Goal: Task Accomplishment & Management: Use online tool/utility

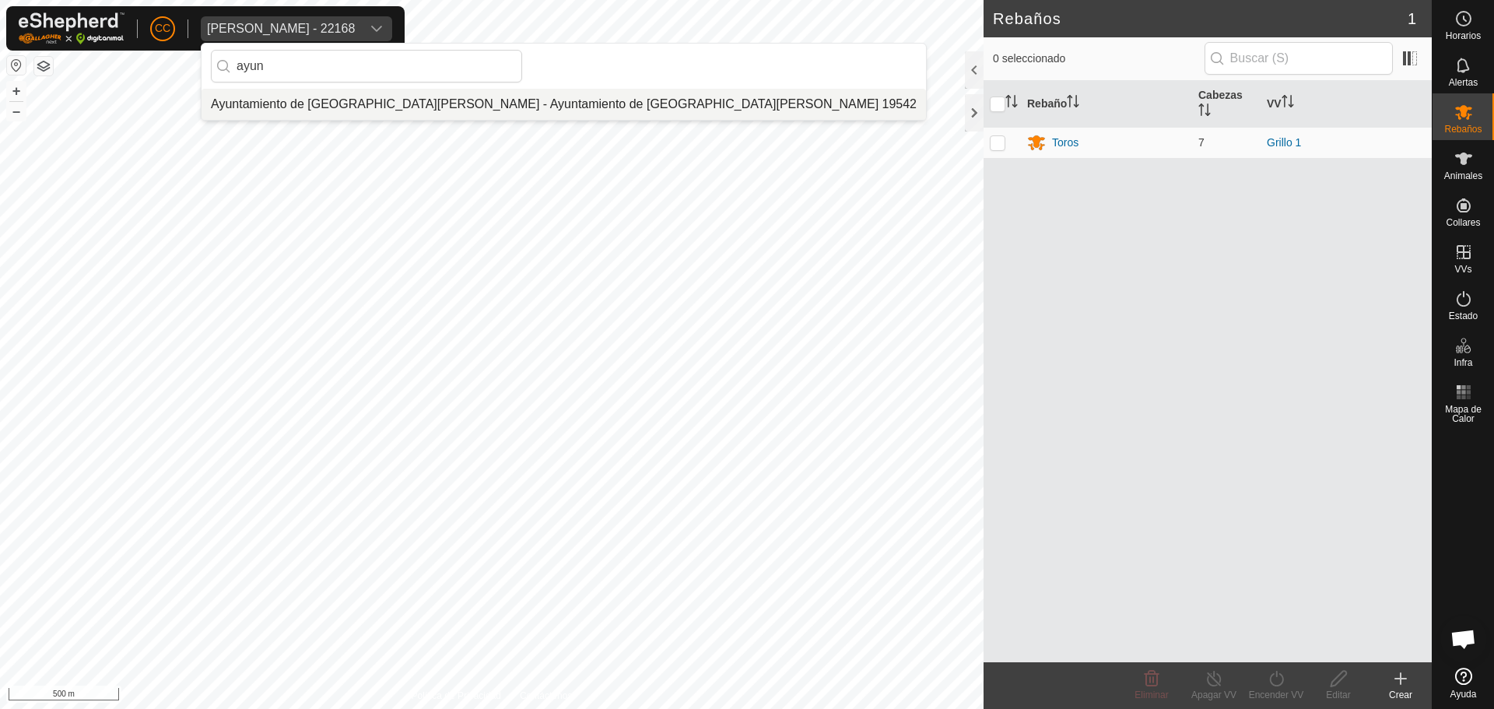
type input "ayun"
click at [399, 91] on li "Ayuntamiento de [GEOGRAPHIC_DATA][PERSON_NAME] - Ayuntamiento de [GEOGRAPHIC_DA…" at bounding box center [564, 104] width 725 height 31
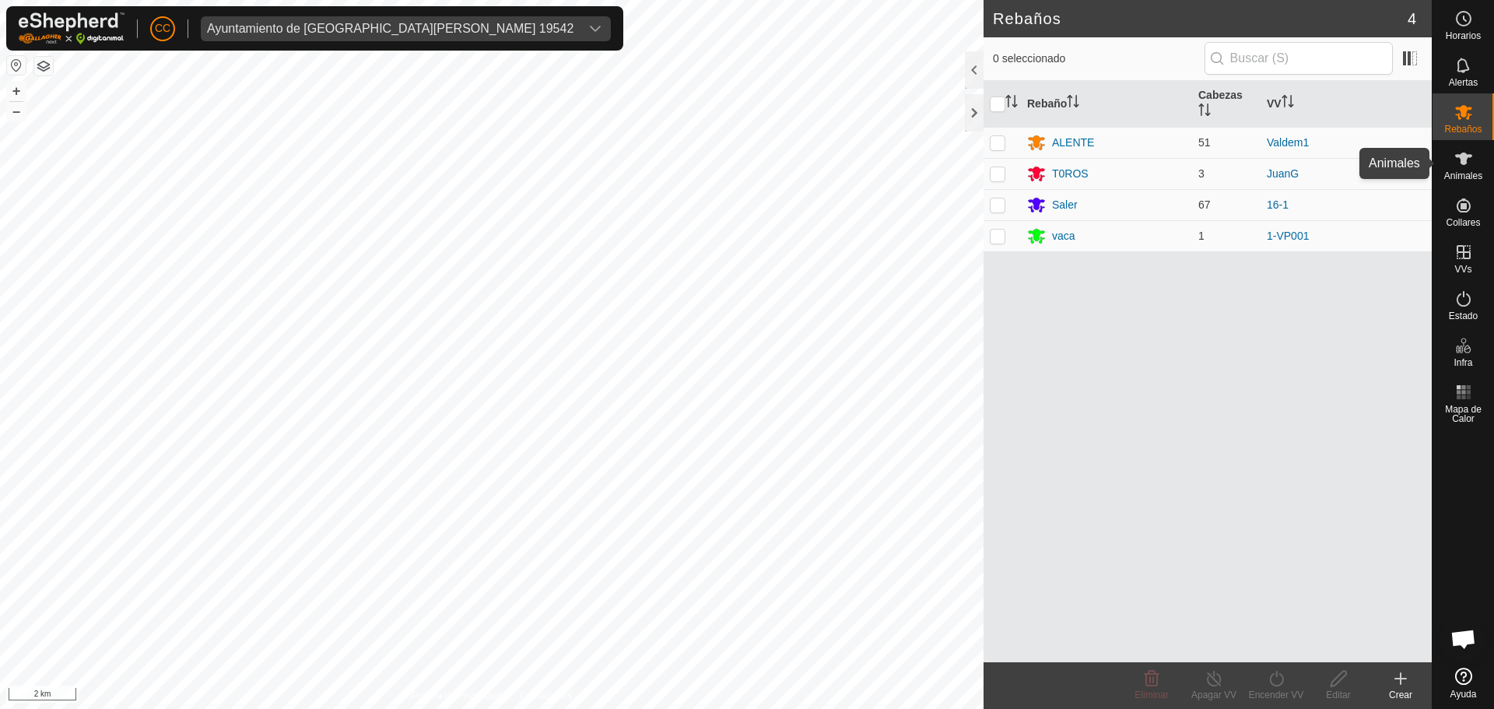
click at [1468, 166] on icon at bounding box center [1464, 158] width 19 height 19
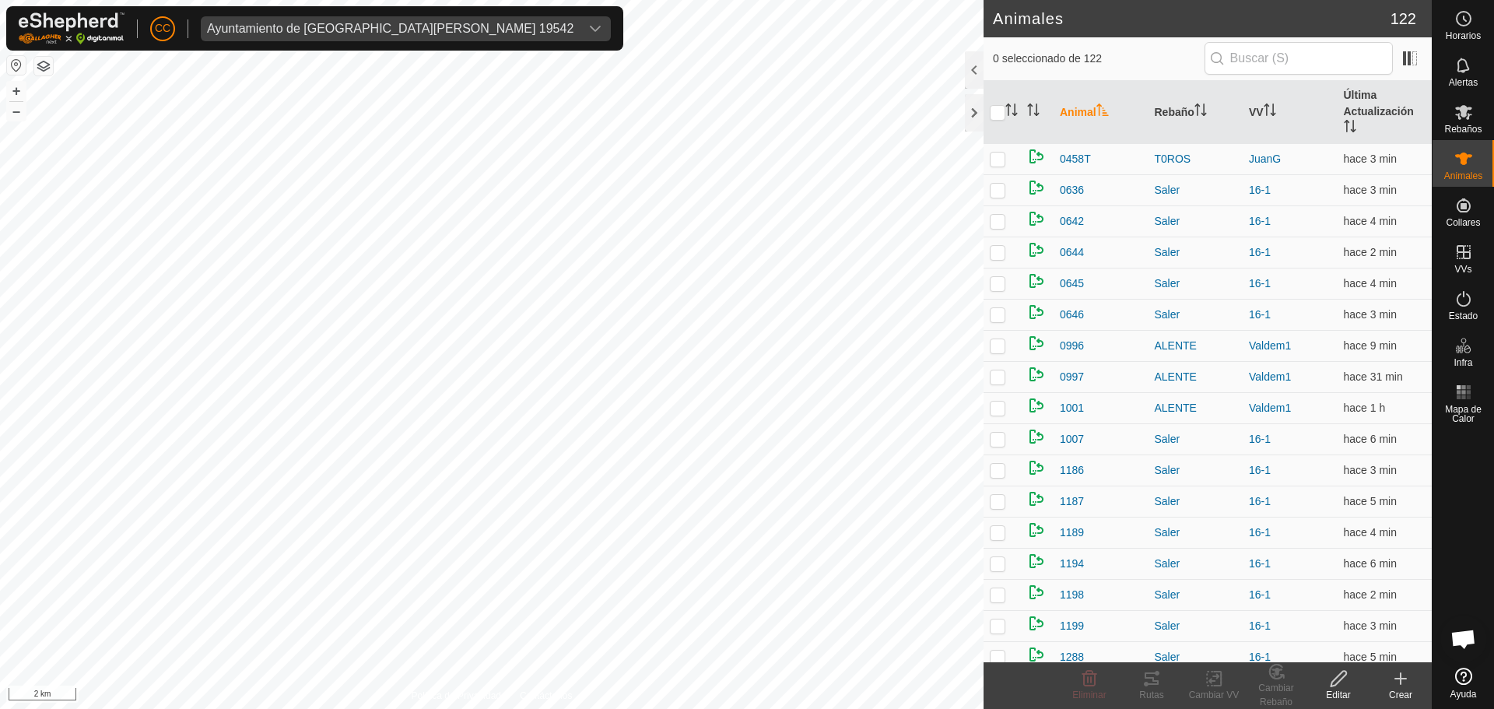
click at [976, 68] on div at bounding box center [974, 69] width 19 height 37
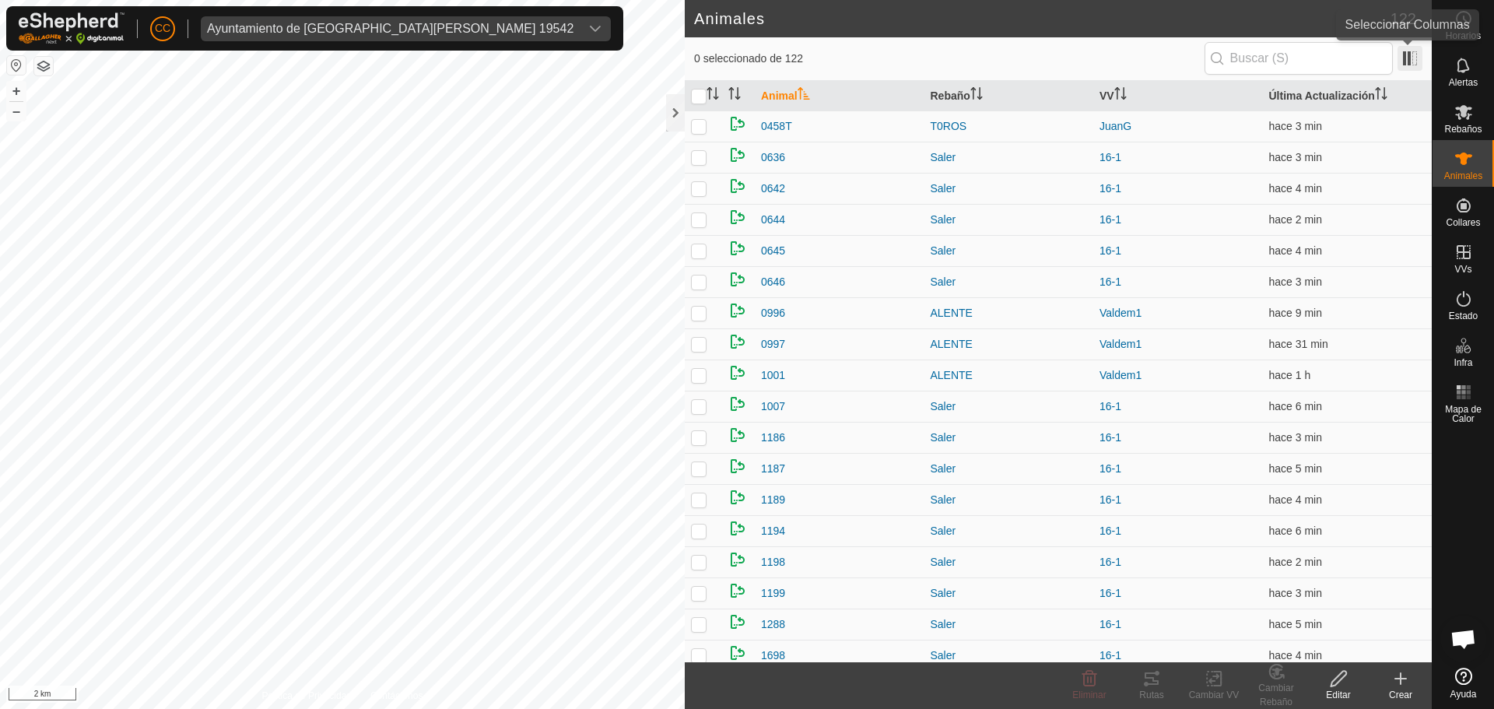
click at [1418, 51] on span at bounding box center [1410, 58] width 25 height 25
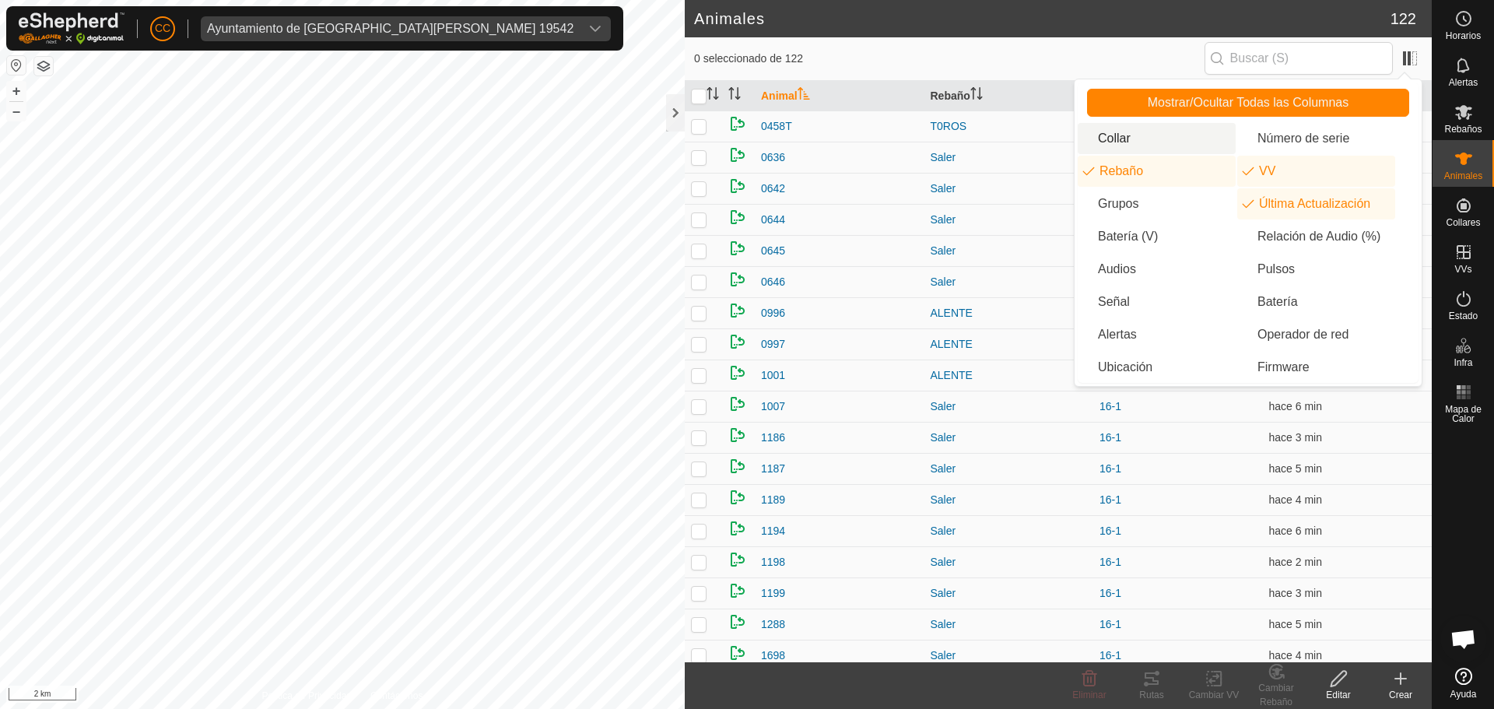
click at [1124, 139] on li "Collar" at bounding box center [1157, 138] width 158 height 31
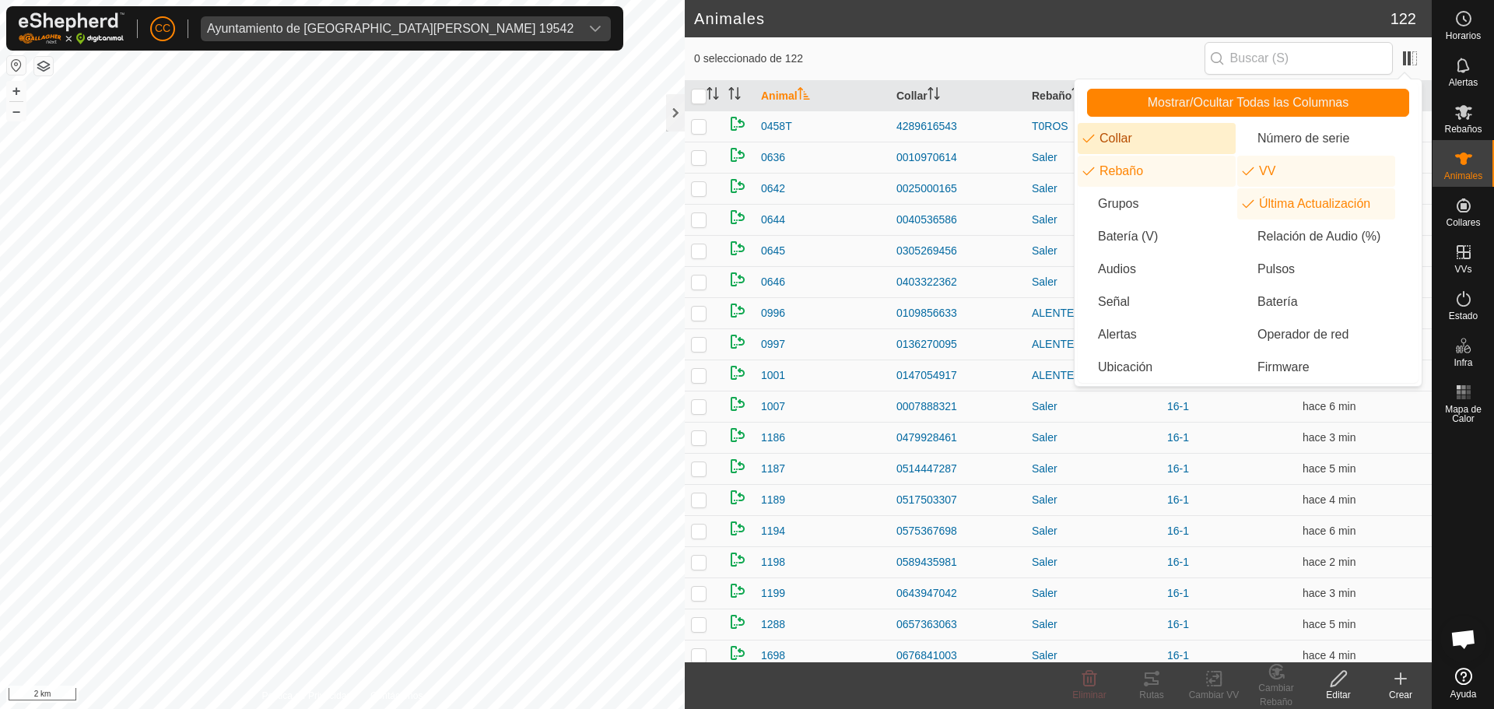
click at [893, 60] on span "0 seleccionado de 122" at bounding box center [949, 59] width 511 height 16
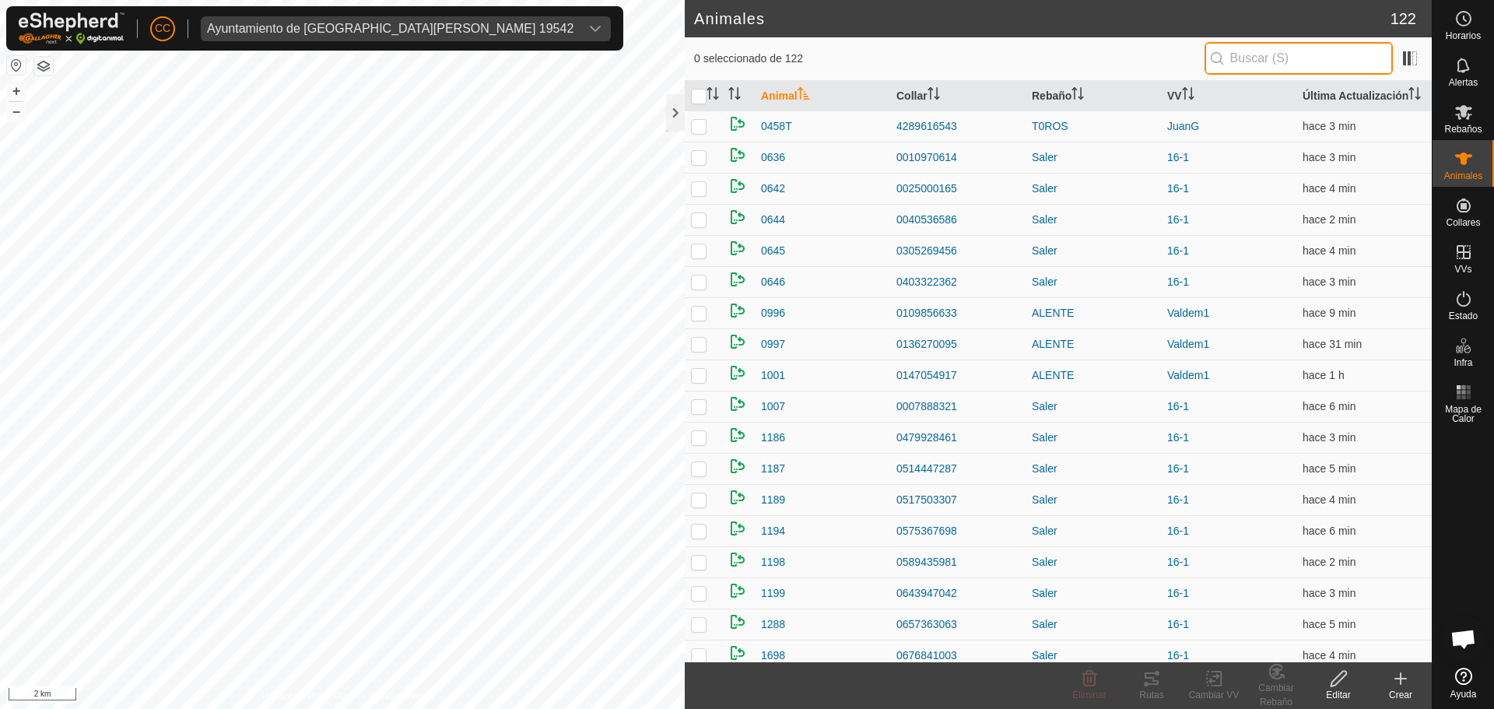
click at [1326, 57] on input "text" at bounding box center [1299, 58] width 188 height 33
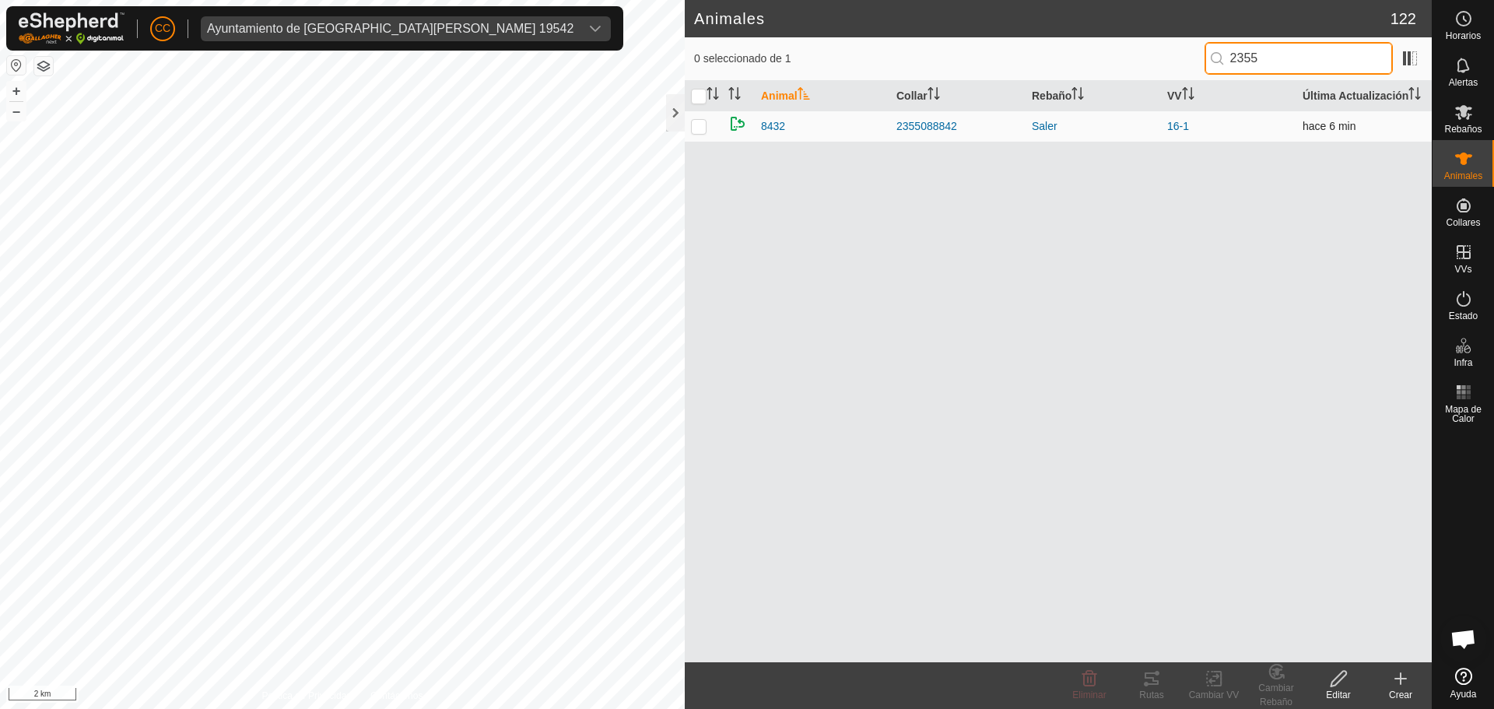
type input "2355"
click at [698, 127] on p-checkbox at bounding box center [699, 126] width 16 height 12
checkbox input "true"
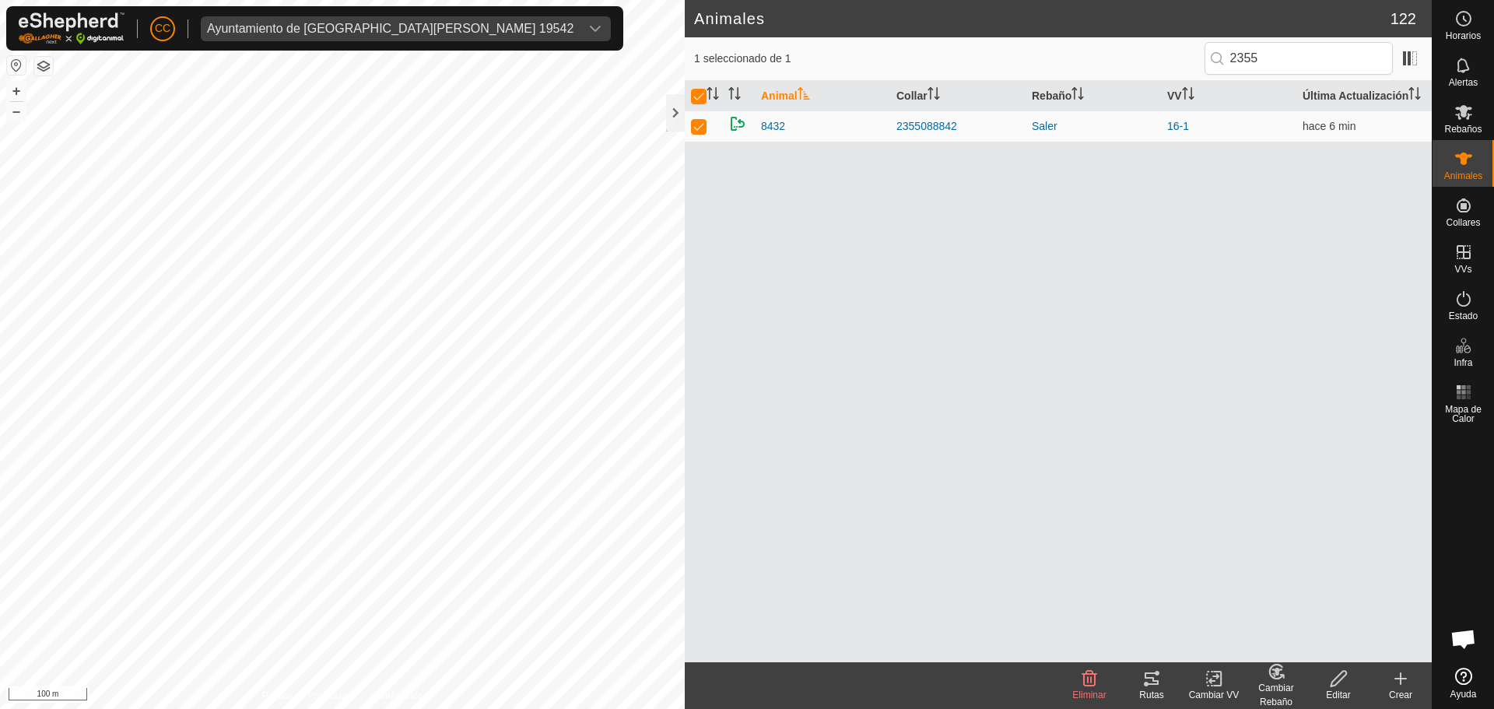
click at [1151, 693] on div "Rutas" at bounding box center [1152, 695] width 62 height 14
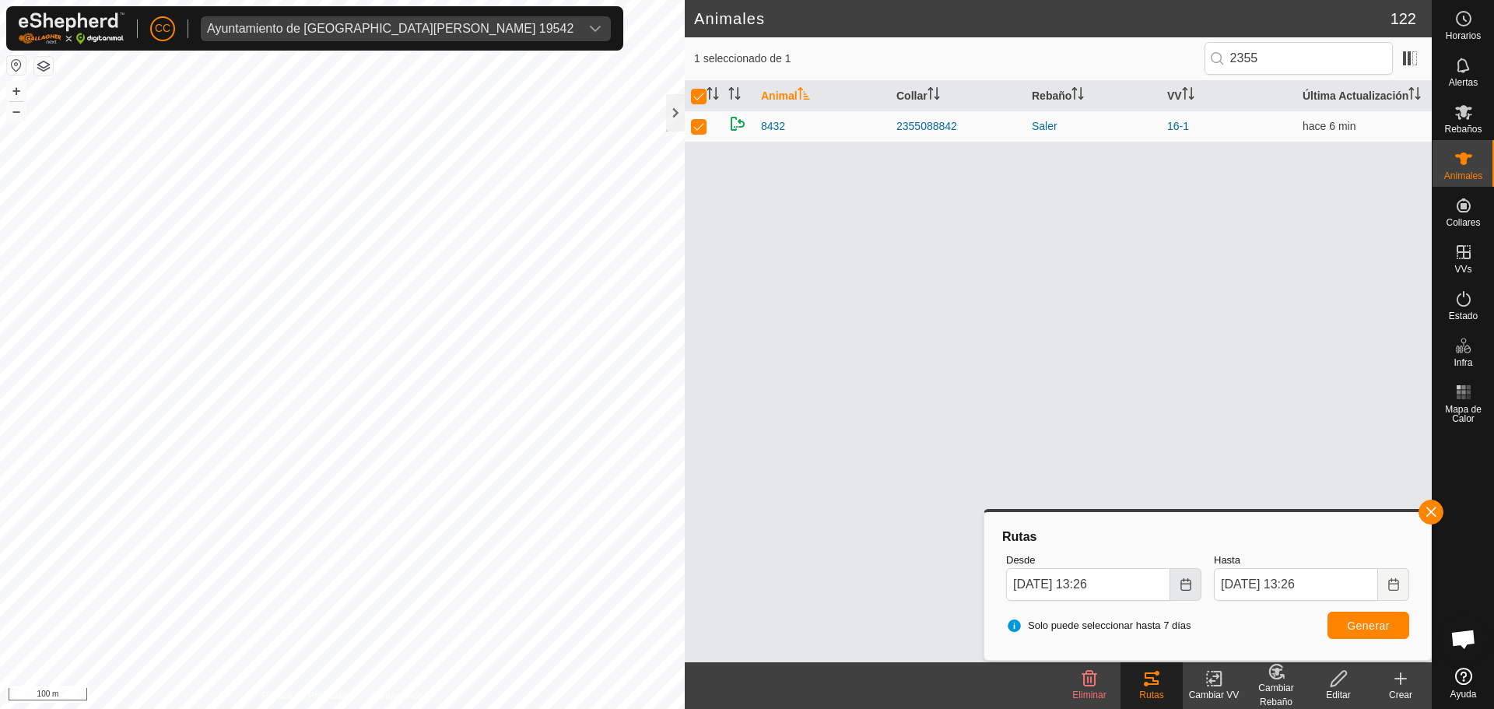
click at [1180, 586] on icon "Choose Date" at bounding box center [1186, 584] width 12 height 12
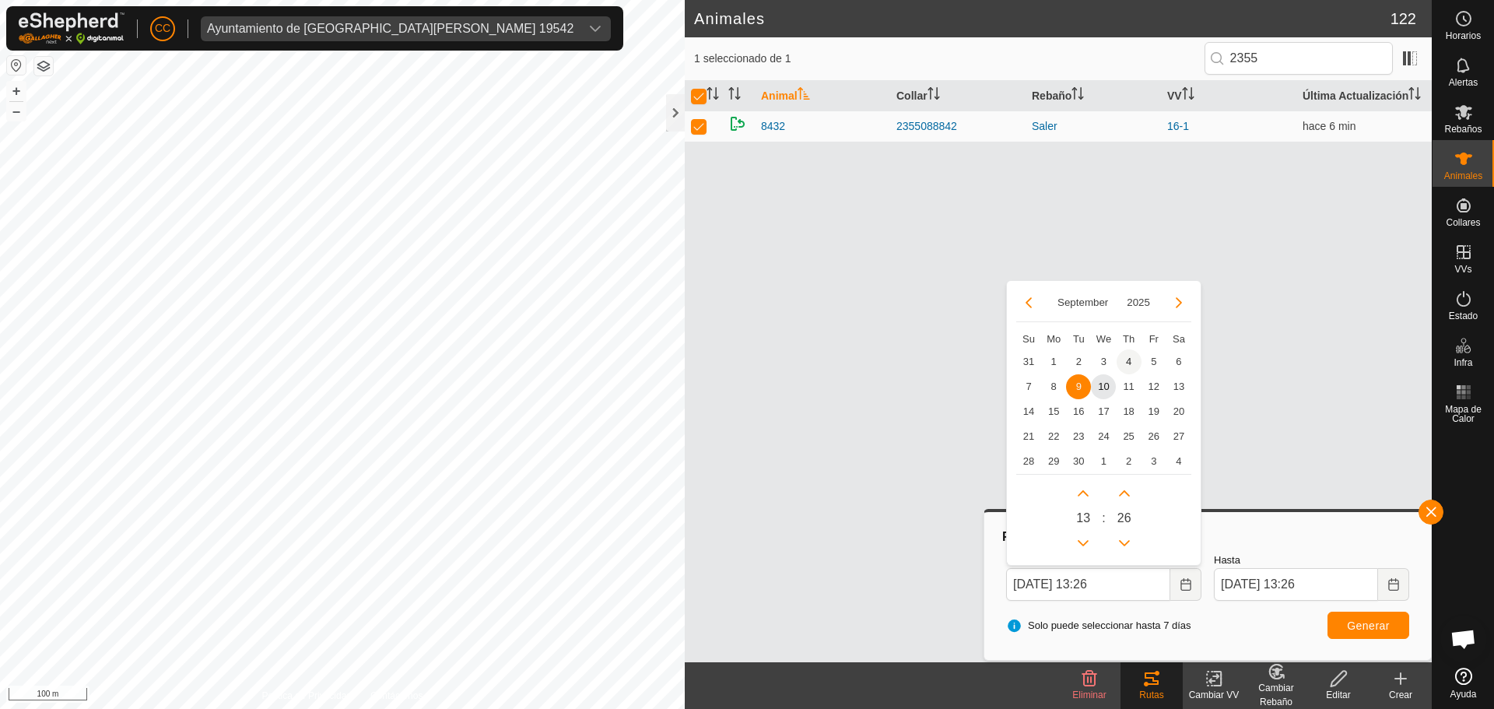
click at [1128, 356] on span "4" at bounding box center [1129, 361] width 25 height 25
type input "04 Sep, 2025 13:26"
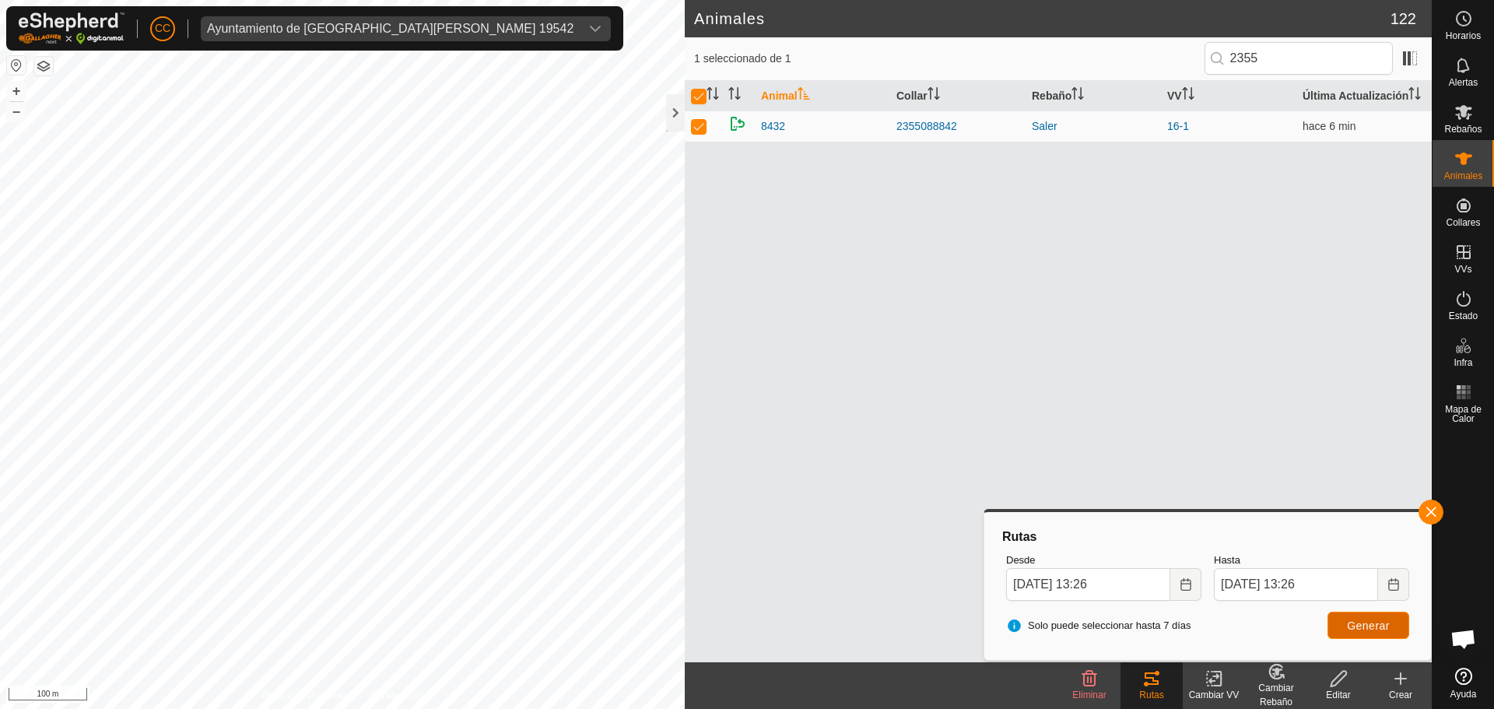
click at [1352, 630] on span "Generar" at bounding box center [1368, 625] width 43 height 12
click at [715, 370] on div "Animales 122 1 seleccionado de 1 2355 Animal Collar Rebaño VV Última Actualizac…" at bounding box center [716, 354] width 1432 height 709
